Goal: Information Seeking & Learning: Check status

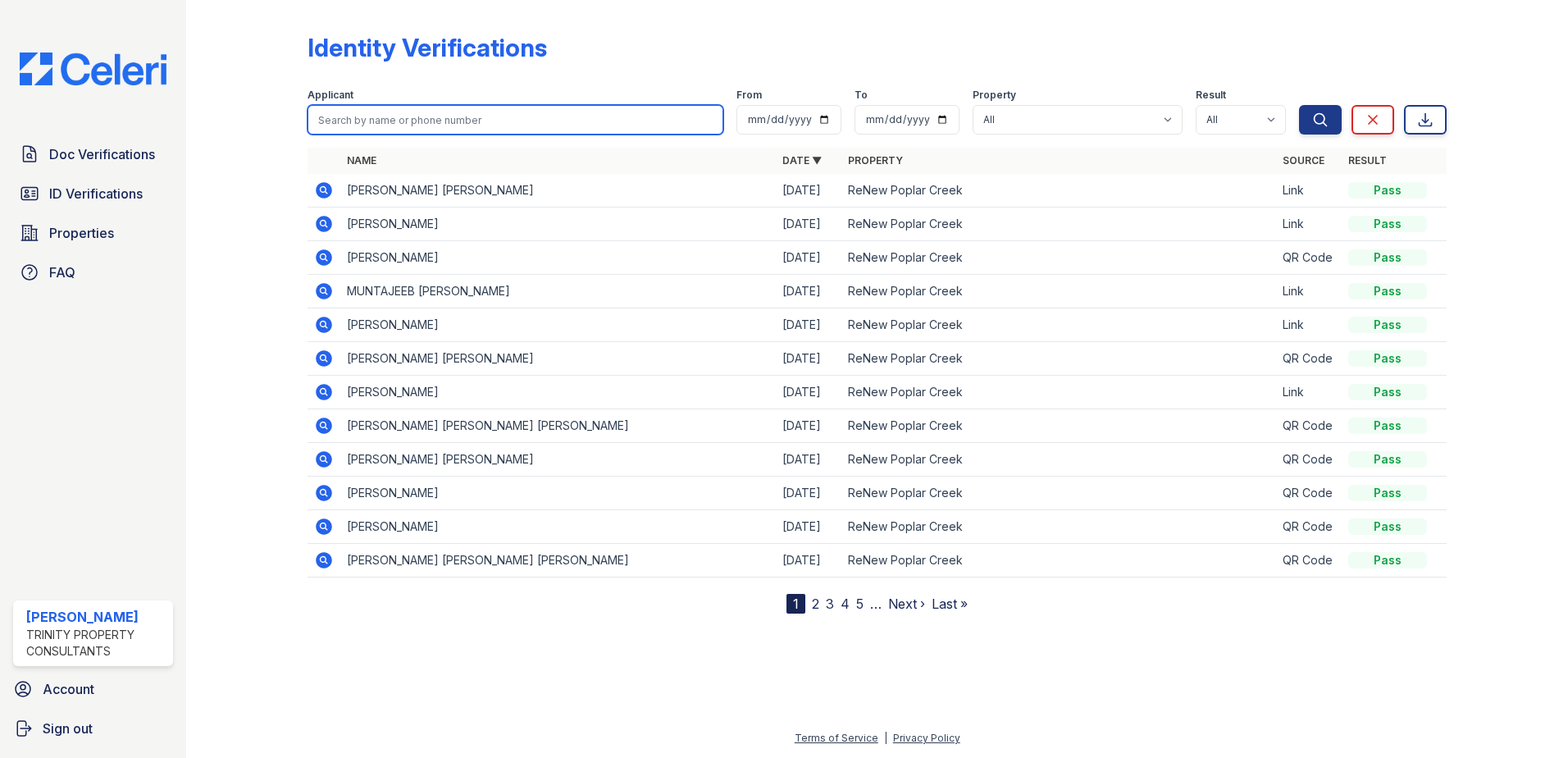
click at [331, 117] on input "search" at bounding box center [514, 120] width 416 height 30
type input "j"
type input "hirenhumar"
click at [1298, 105] on button "Search" at bounding box center [1320, 120] width 43 height 30
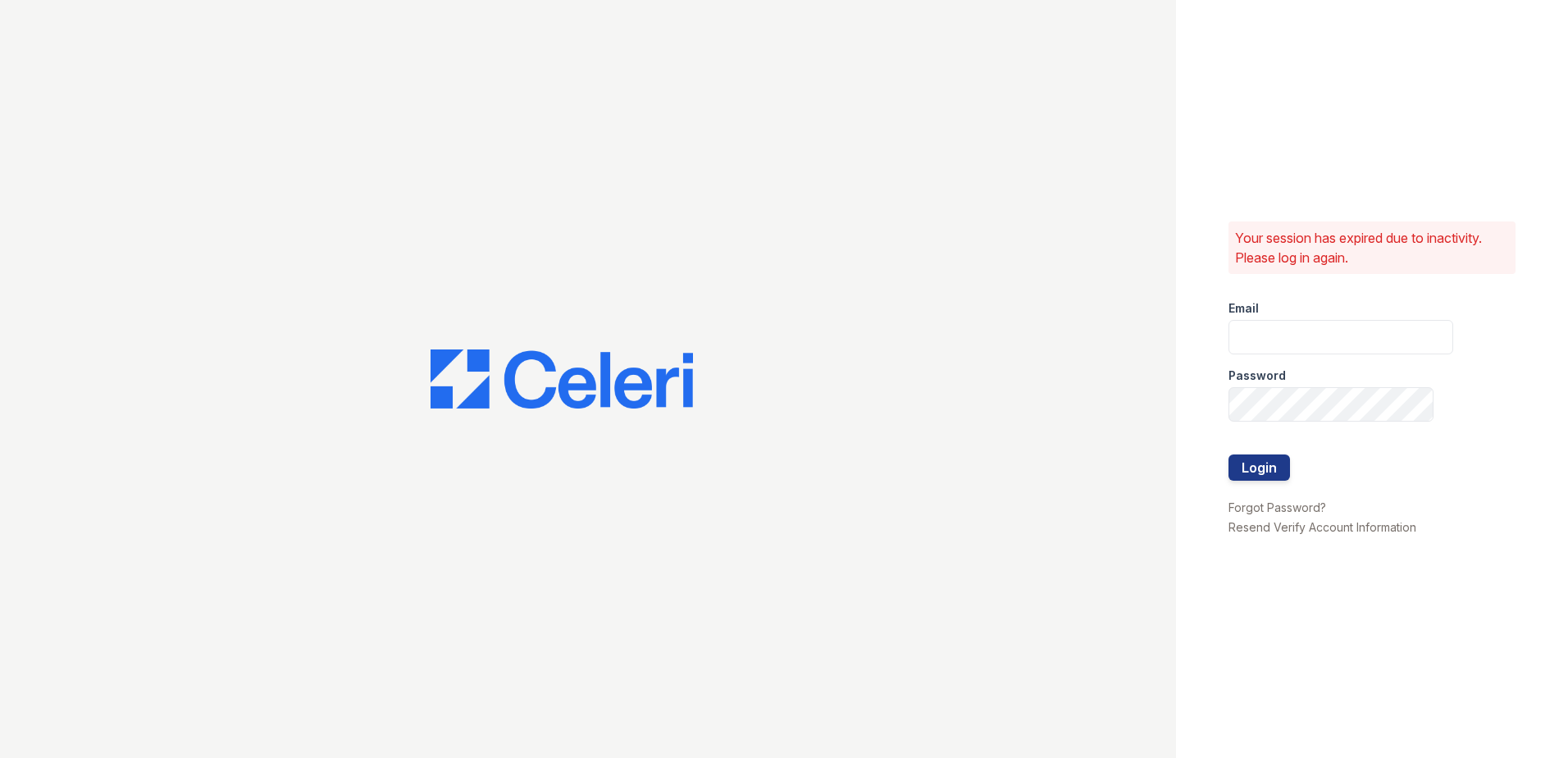
type input "zreyes@trinity-pm.com"
click at [1249, 472] on button "Login" at bounding box center [1259, 467] width 61 height 26
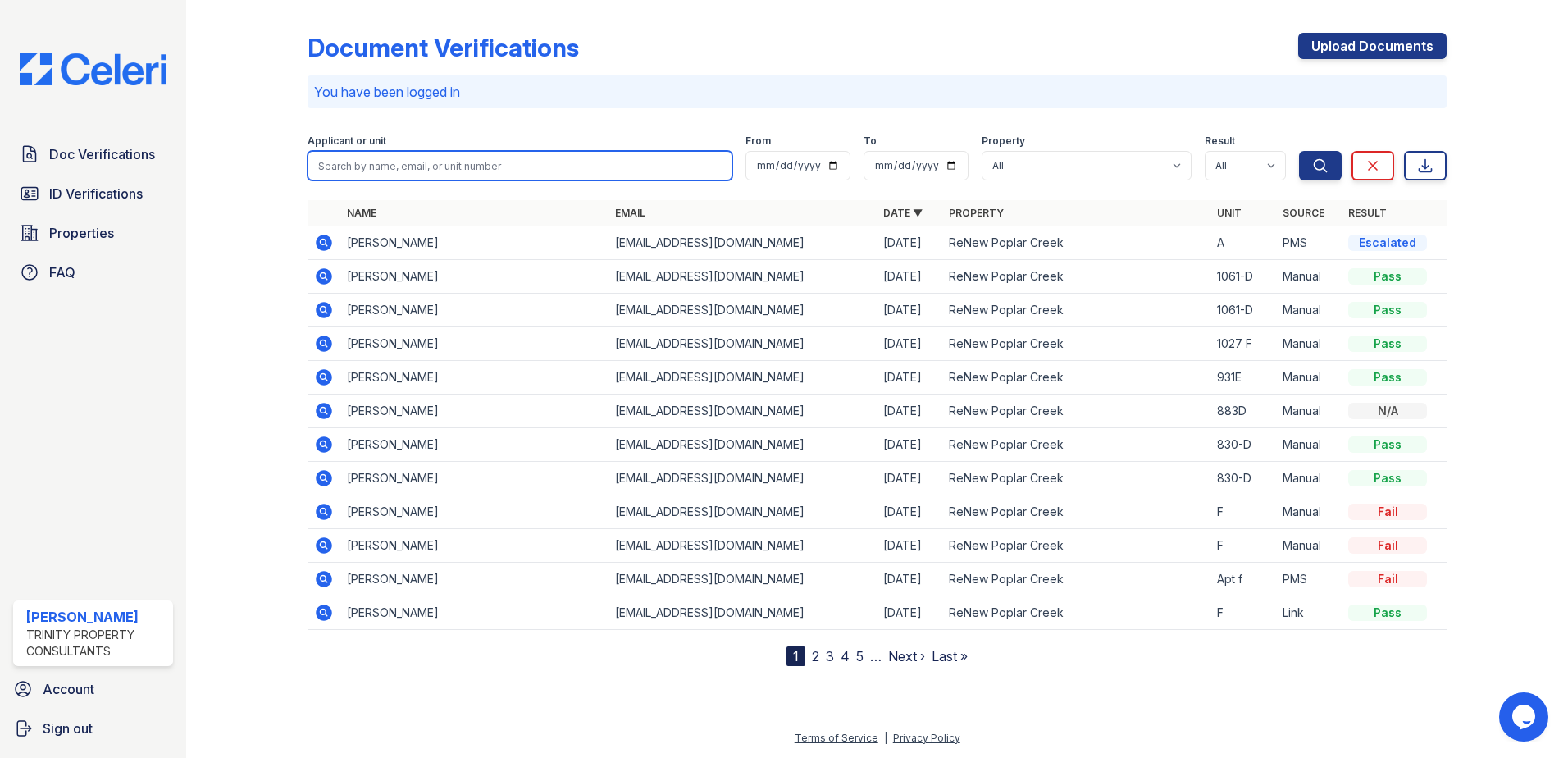
click at [342, 175] on input "search" at bounding box center [519, 165] width 424 height 30
type input "[PERSON_NAME]"
click at [1298, 151] on button "Search" at bounding box center [1320, 165] width 43 height 30
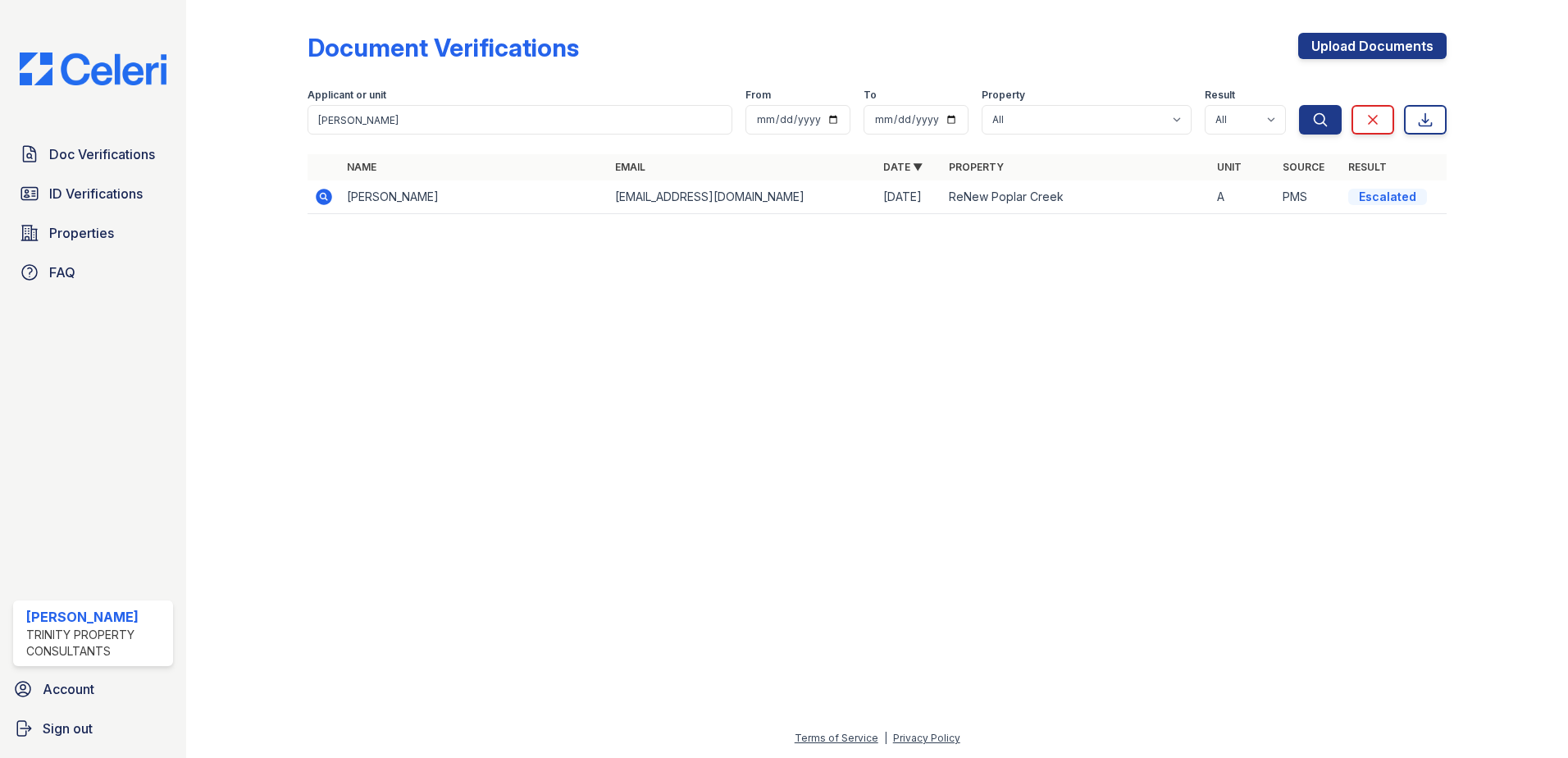
click at [317, 194] on icon at bounding box center [324, 197] width 17 height 17
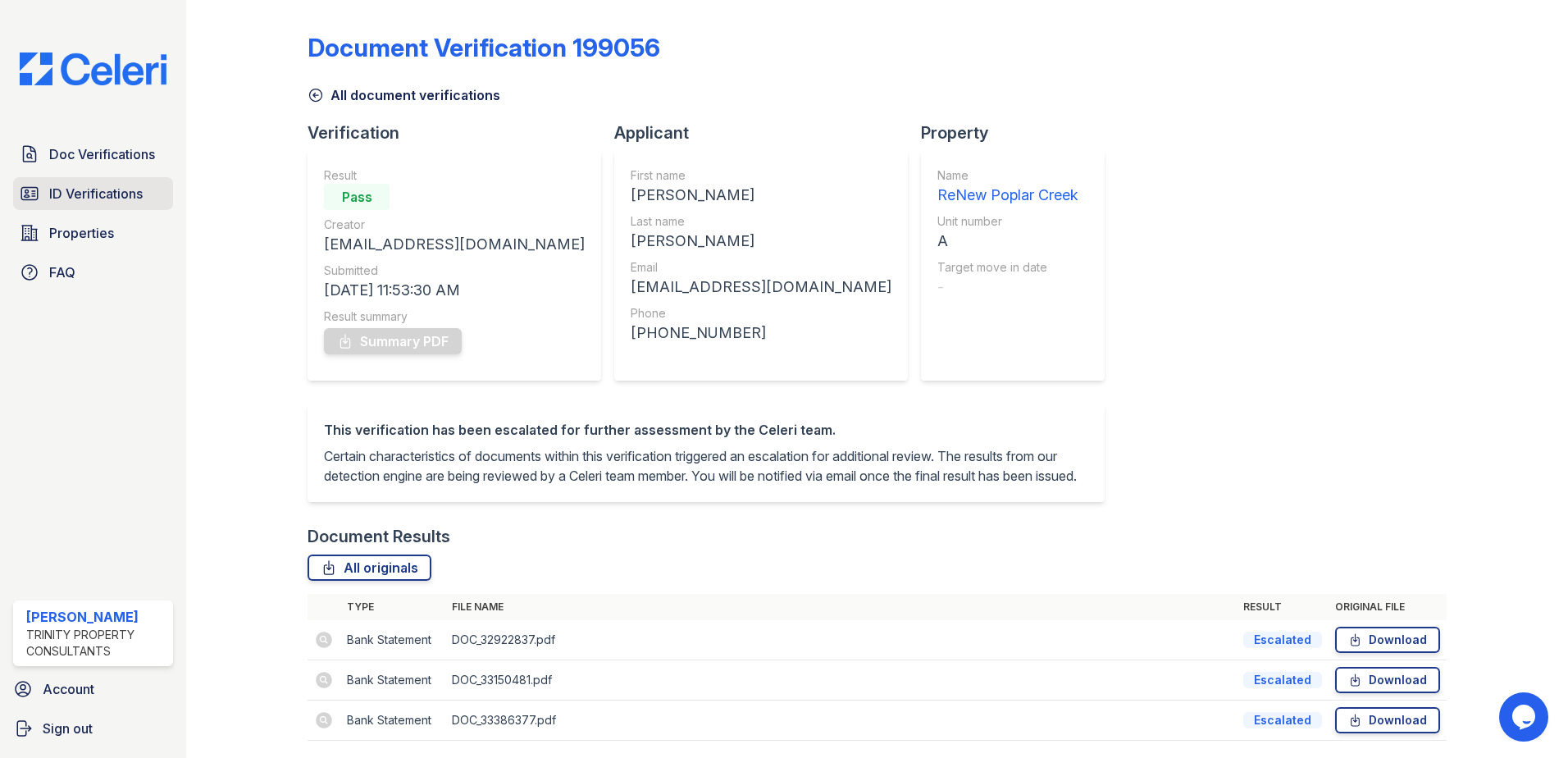
click at [102, 204] on link "ID Verifications" at bounding box center [93, 193] width 160 height 32
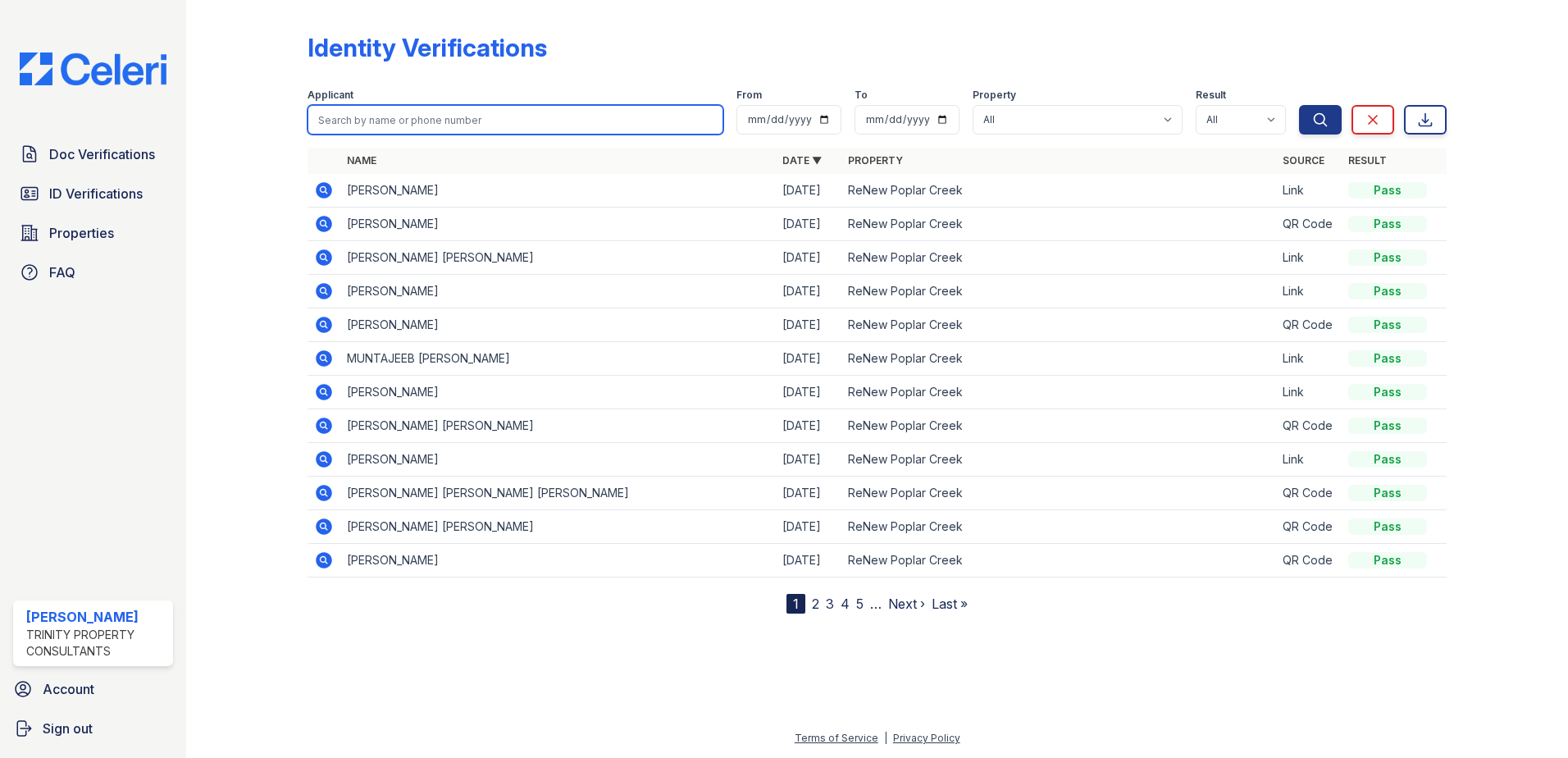
click at [346, 119] on input "search" at bounding box center [514, 120] width 416 height 30
type input "hirenkumar"
click at [1298, 105] on button "Search" at bounding box center [1320, 120] width 43 height 30
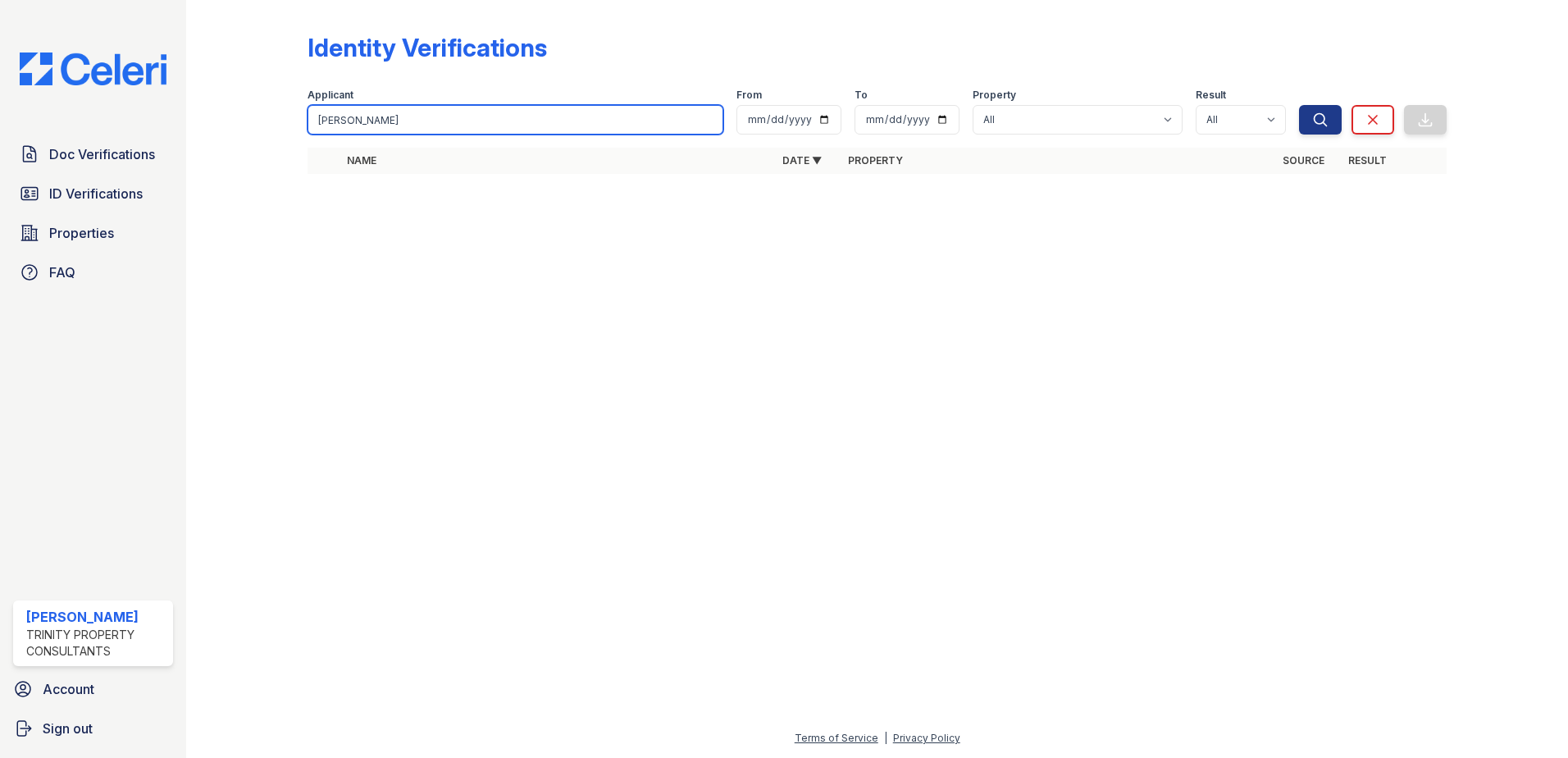
click at [411, 132] on input "hirenkumar" at bounding box center [514, 120] width 416 height 30
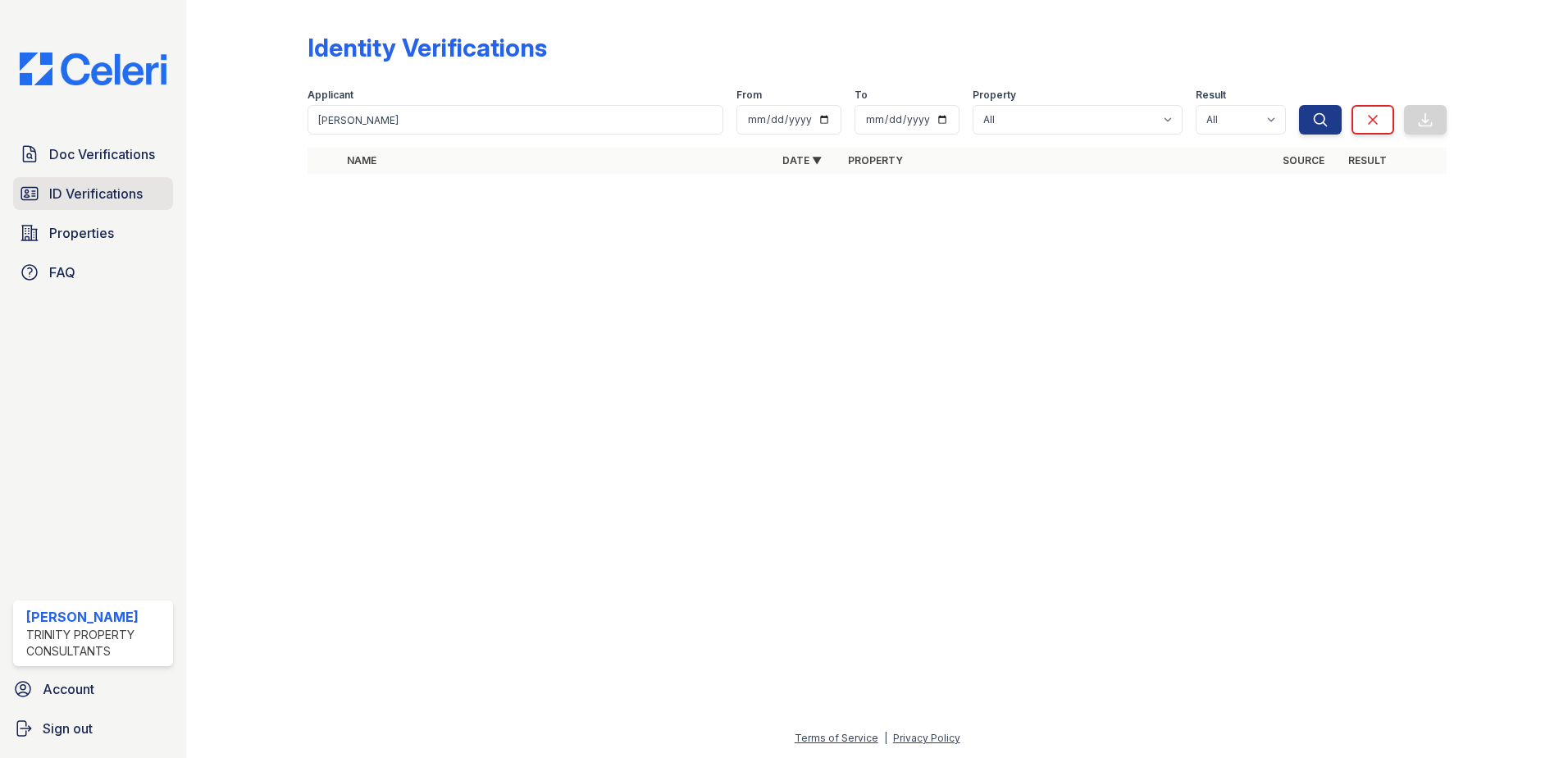
click at [126, 200] on span "ID Verifications" at bounding box center [95, 193] width 94 height 19
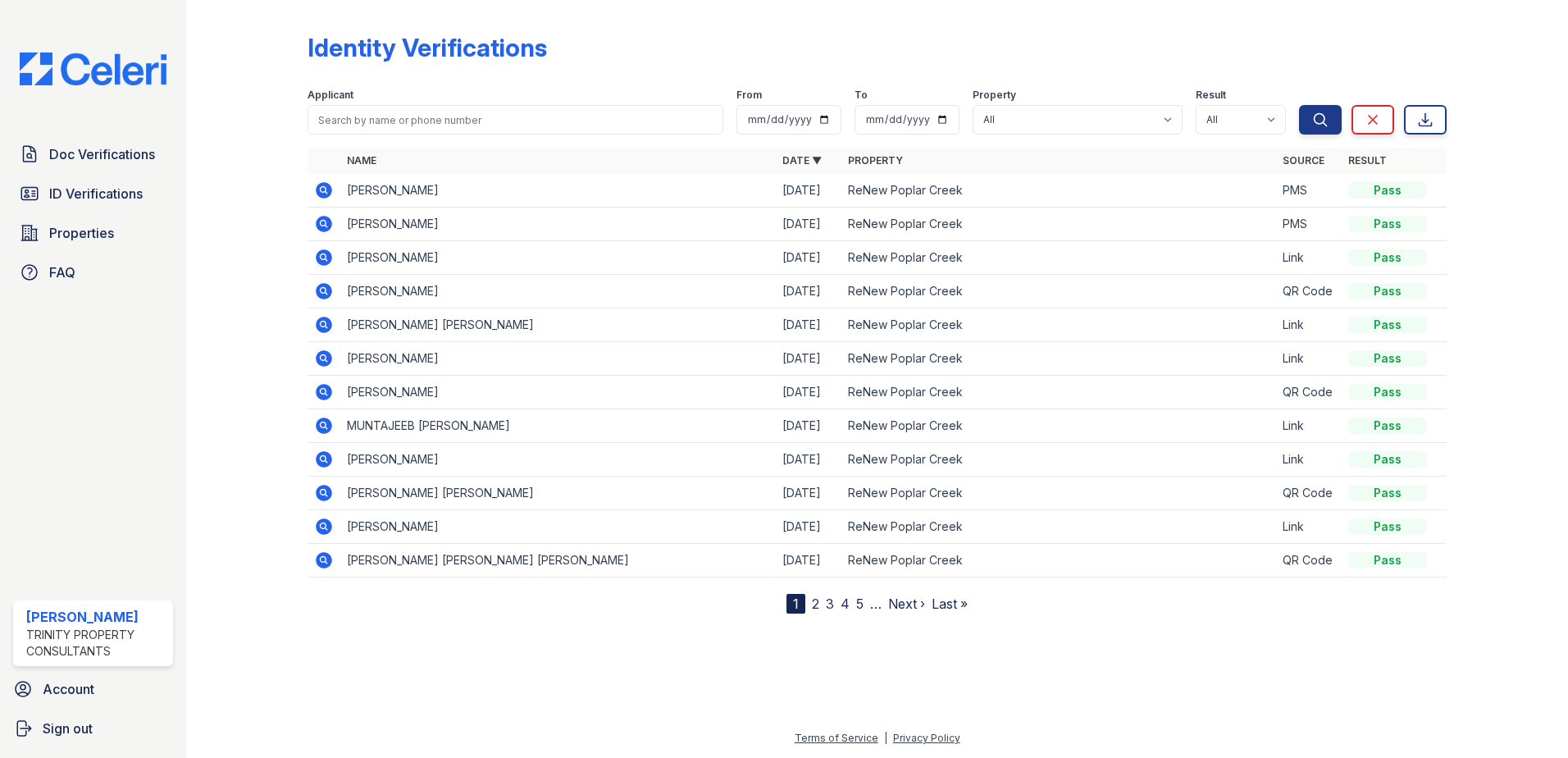
click at [327, 227] on icon at bounding box center [324, 224] width 19 height 19
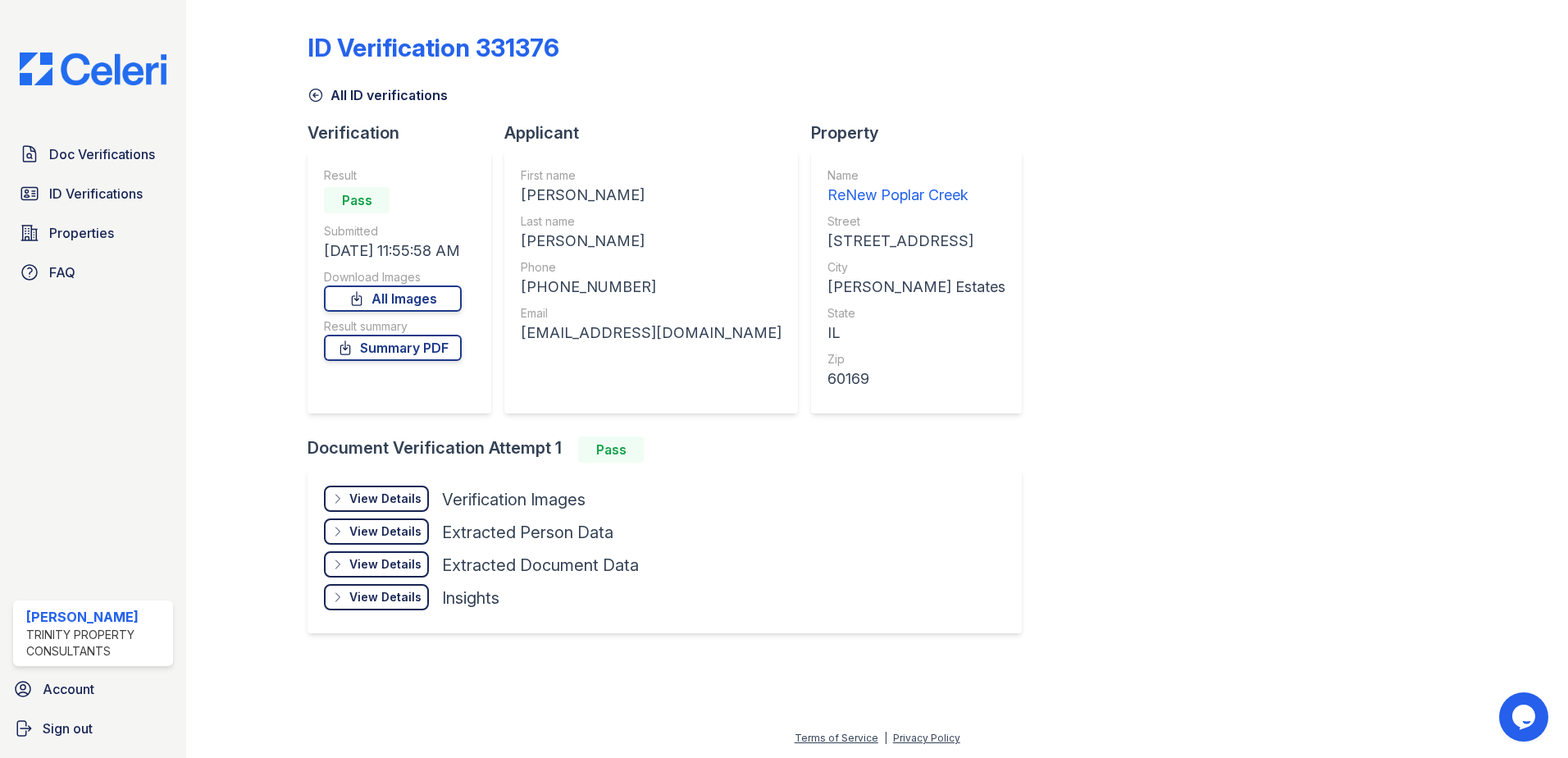
click at [416, 489] on div "View Details Details" at bounding box center [376, 499] width 105 height 26
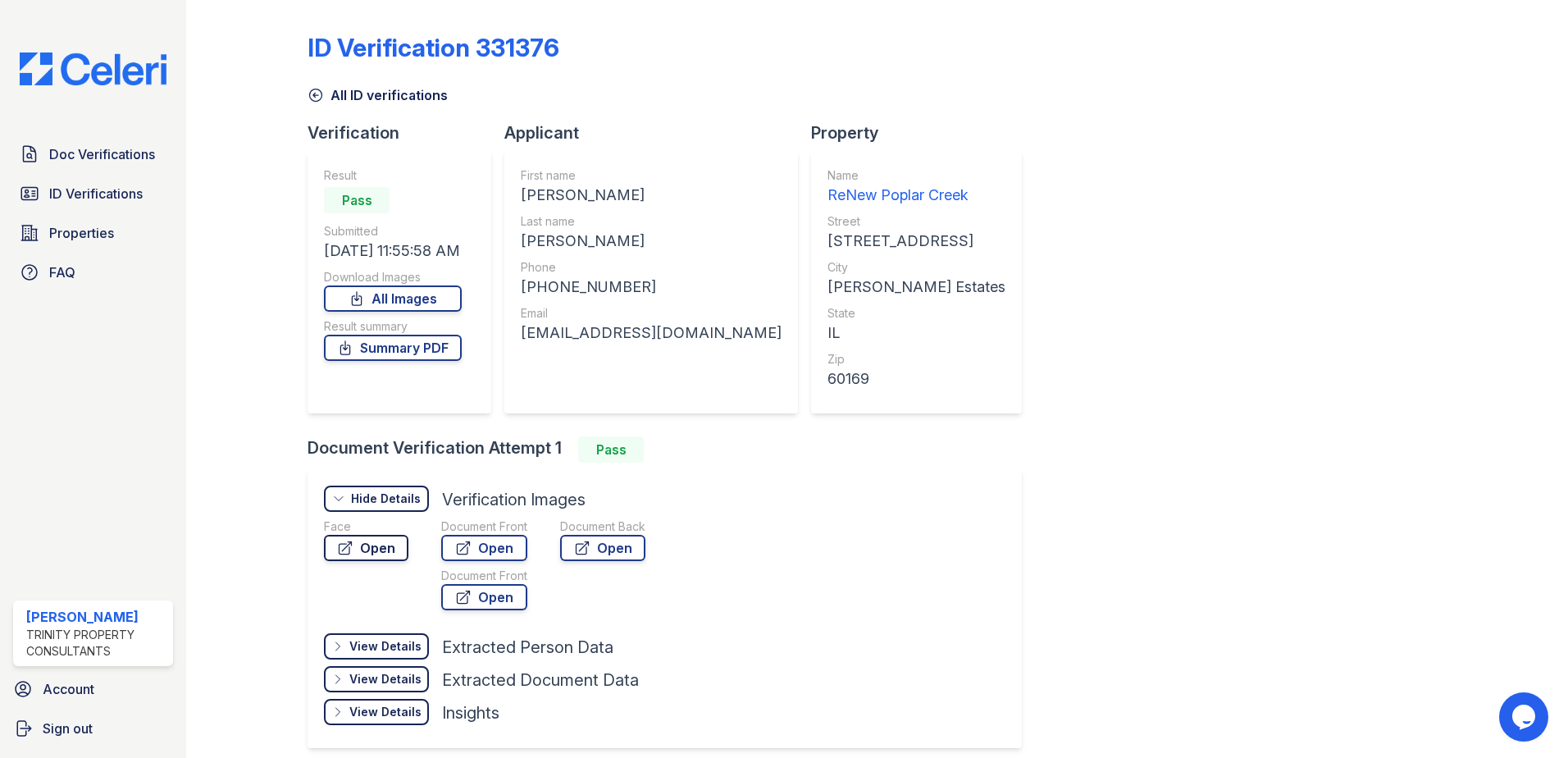
click at [367, 545] on link "Open" at bounding box center [366, 548] width 85 height 26
click at [100, 200] on span "ID Verifications" at bounding box center [95, 193] width 94 height 19
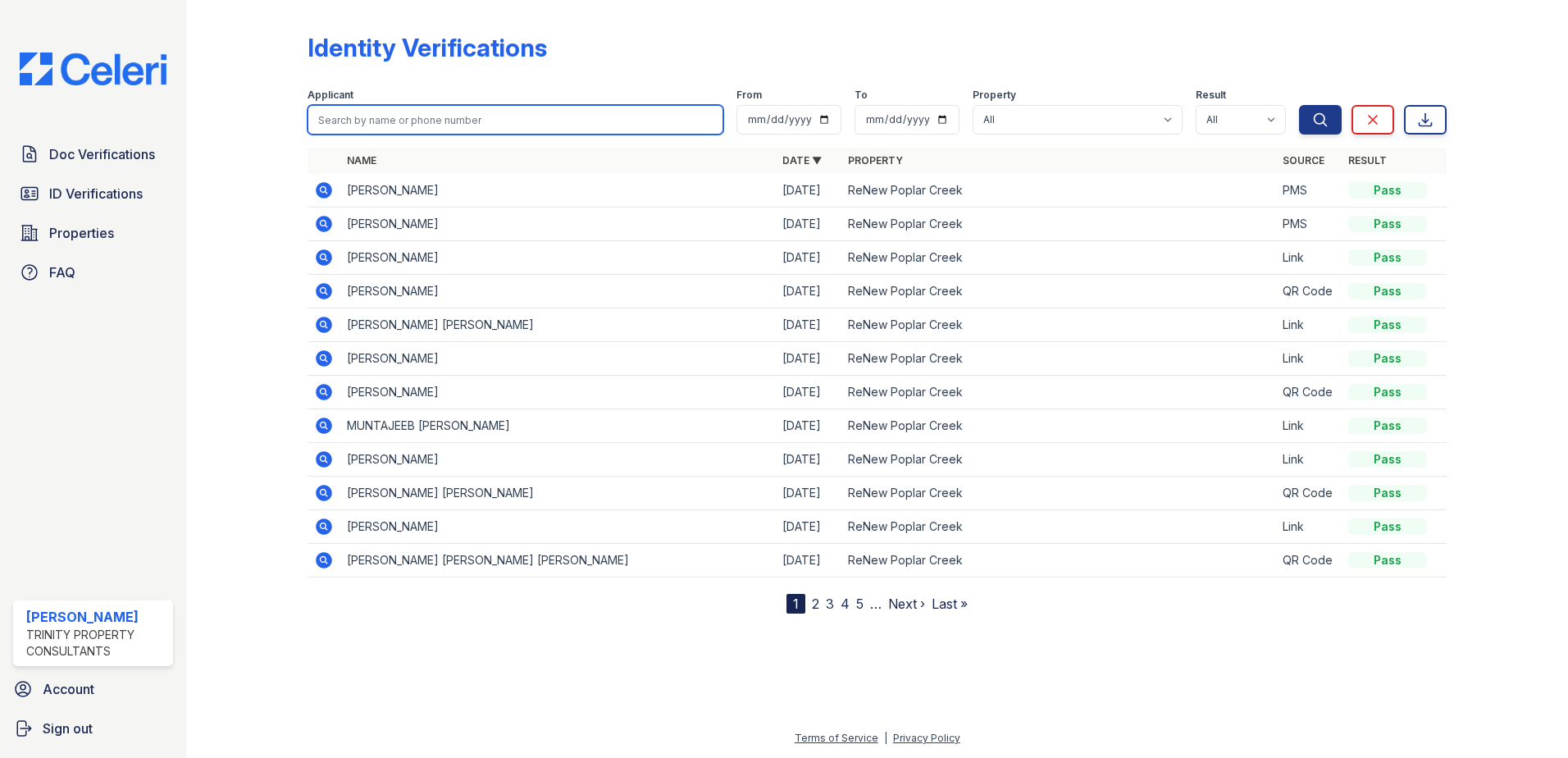
click at [401, 123] on input "search" at bounding box center [514, 120] width 416 height 30
type input "hannah"
click at [1298, 105] on button "Search" at bounding box center [1320, 120] width 43 height 30
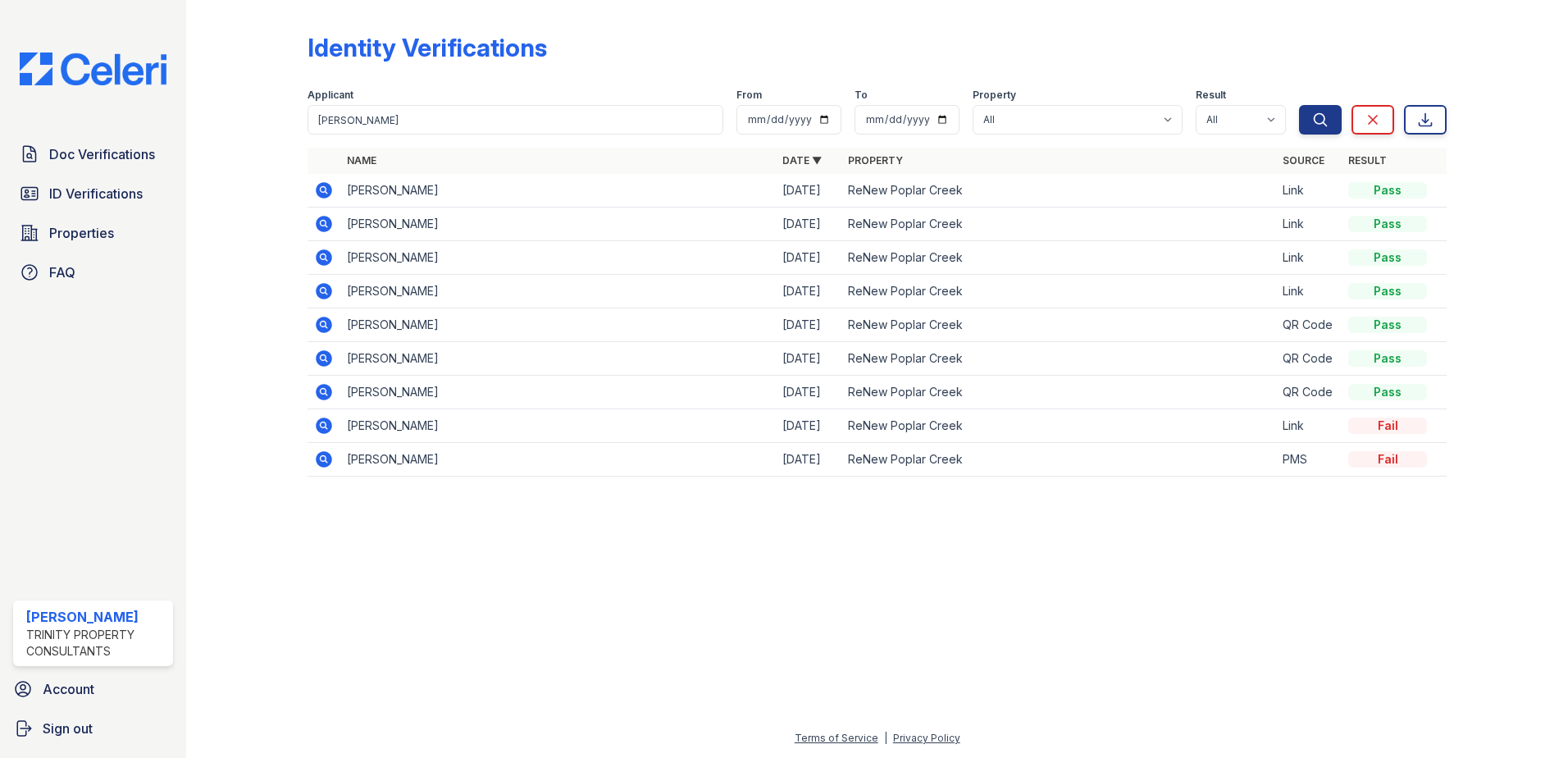
click at [318, 288] on icon at bounding box center [324, 291] width 19 height 19
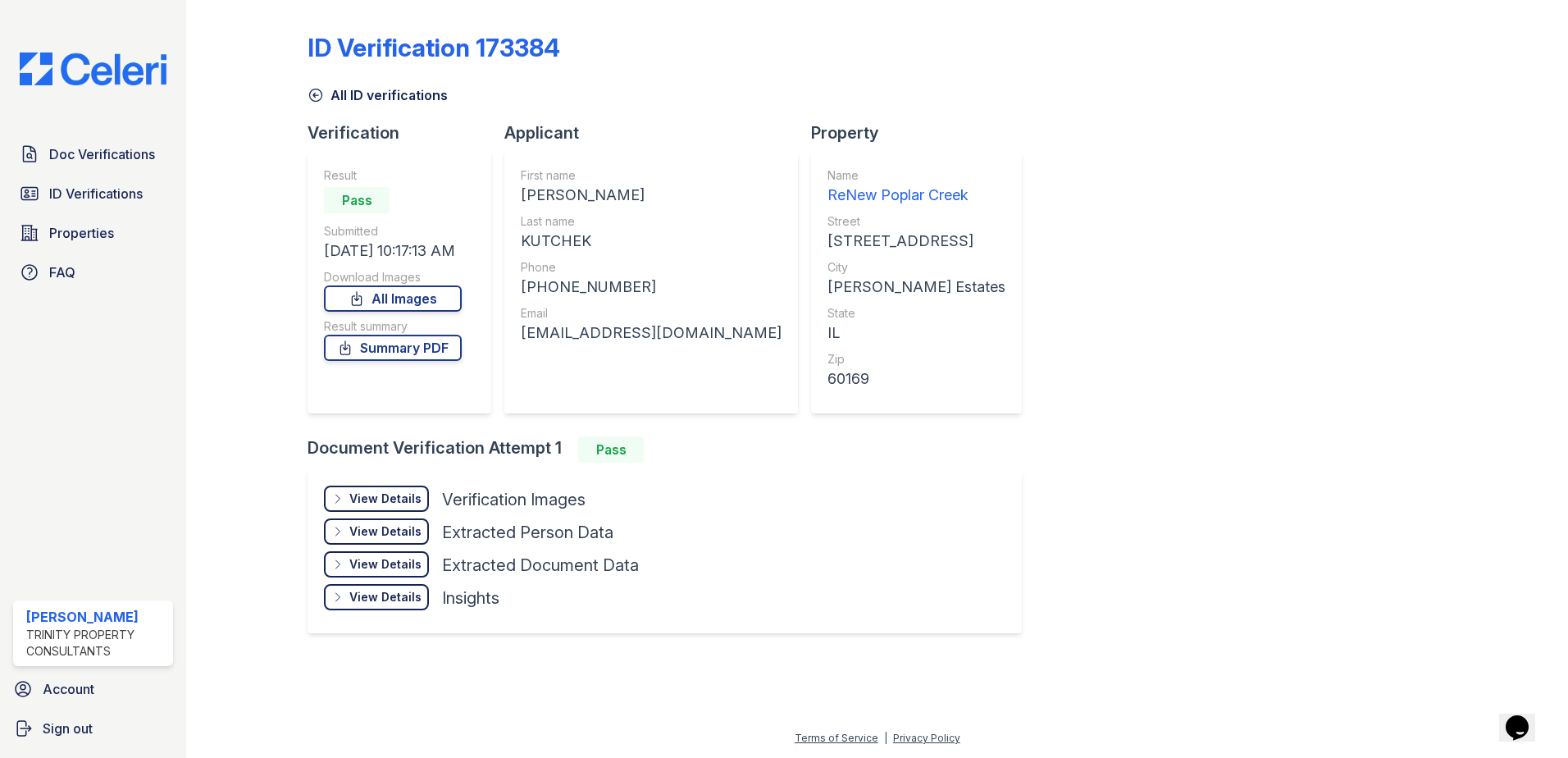
click at [389, 498] on div "View Details" at bounding box center [385, 498] width 72 height 17
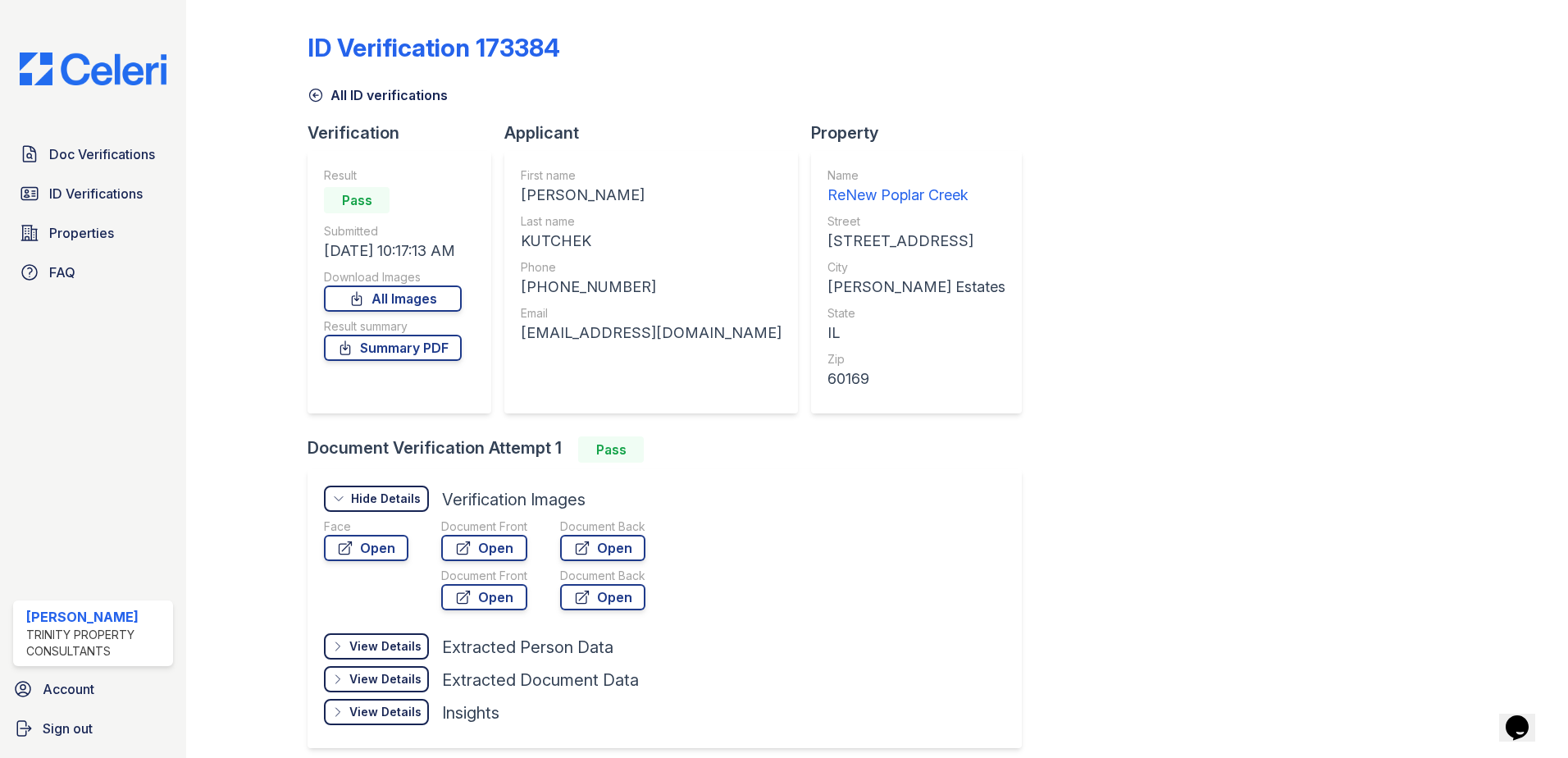
scroll to position [69, 0]
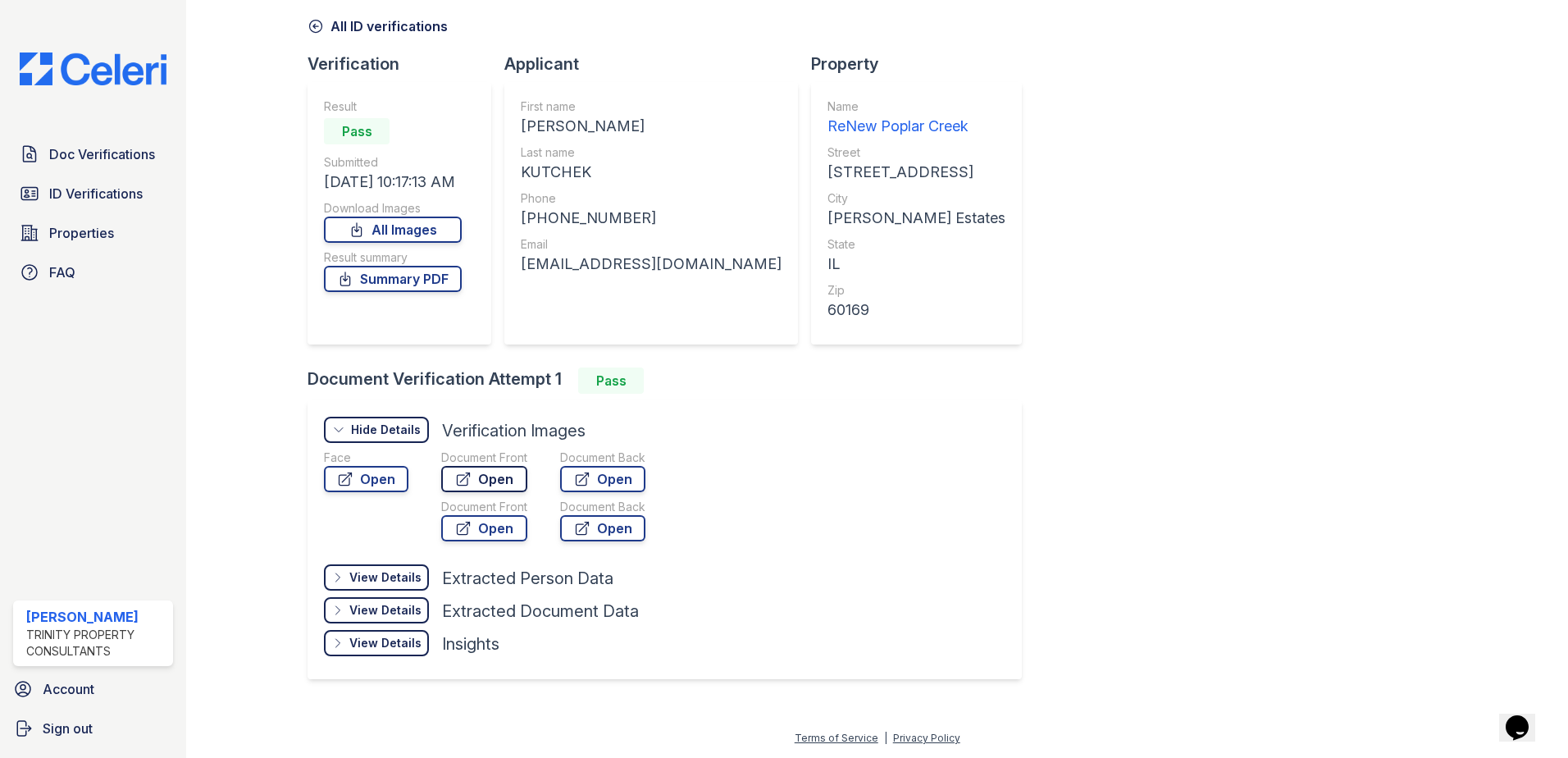
click at [483, 480] on link "Open" at bounding box center [484, 479] width 86 height 26
